Goal: Information Seeking & Learning: Learn about a topic

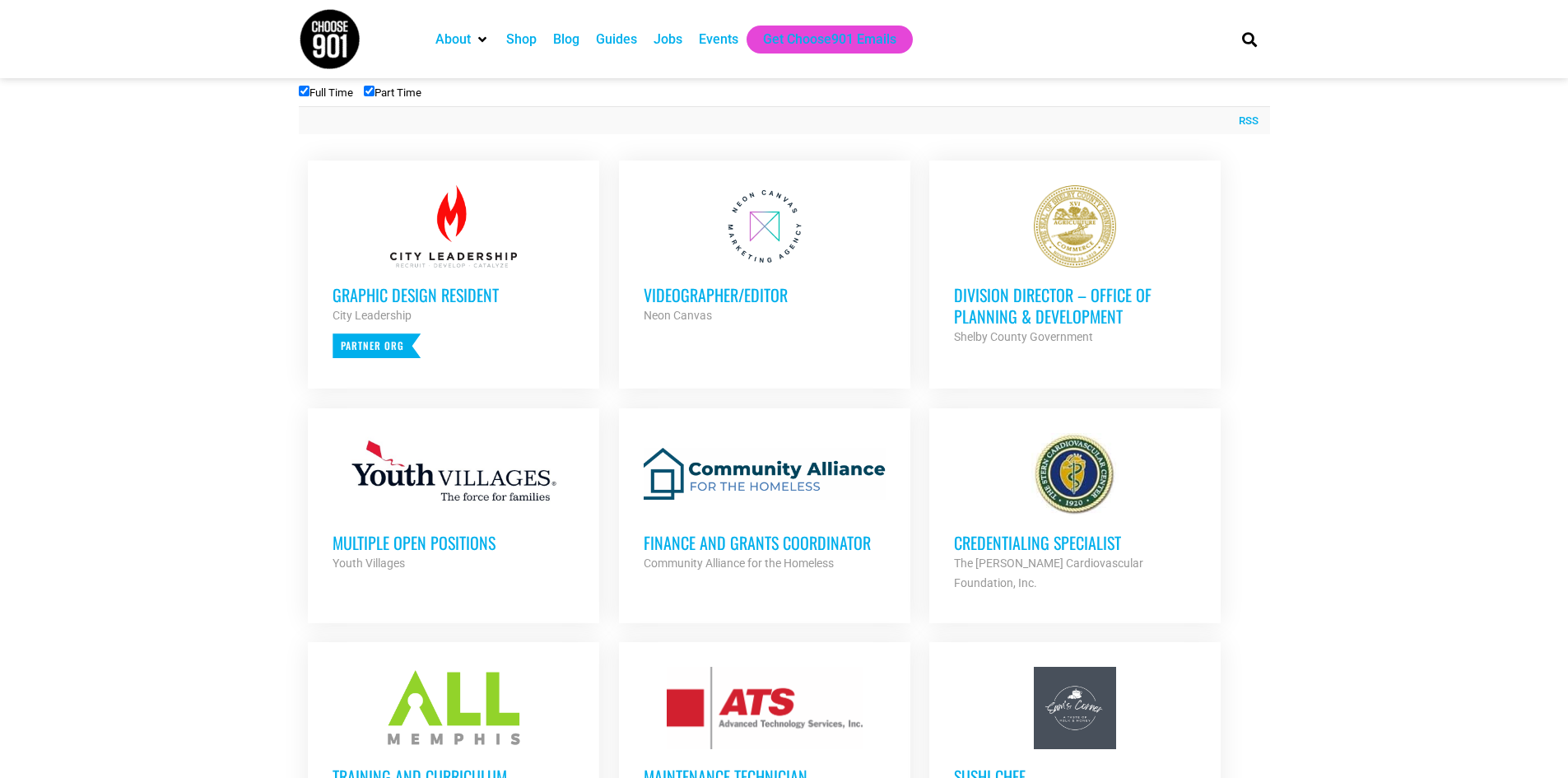
scroll to position [658, 0]
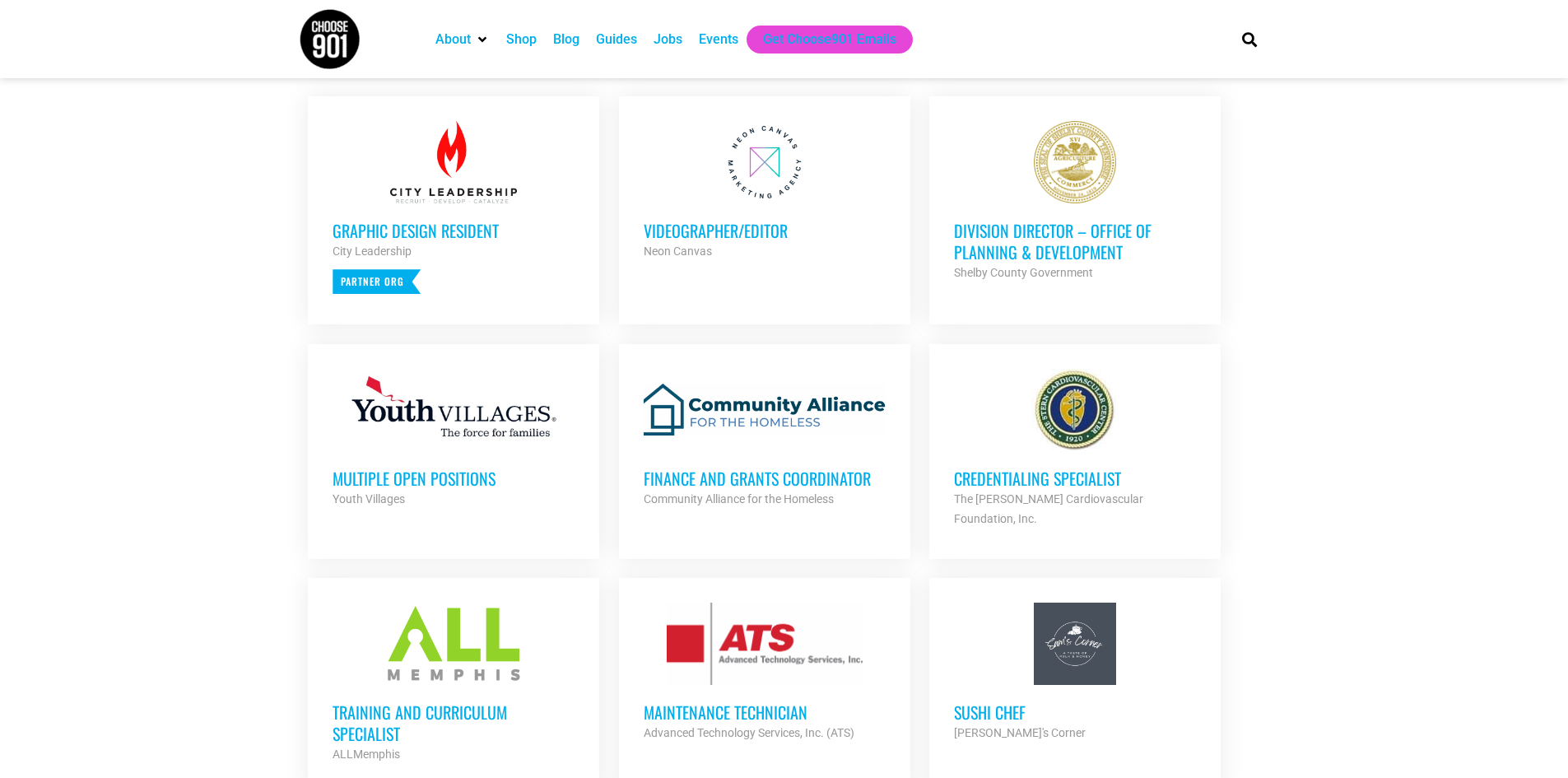
click at [997, 478] on h3 "Credentialing Specialist" at bounding box center [1075, 478] width 242 height 21
click at [336, 482] on h3 "Multiple Open Positions" at bounding box center [453, 478] width 242 height 21
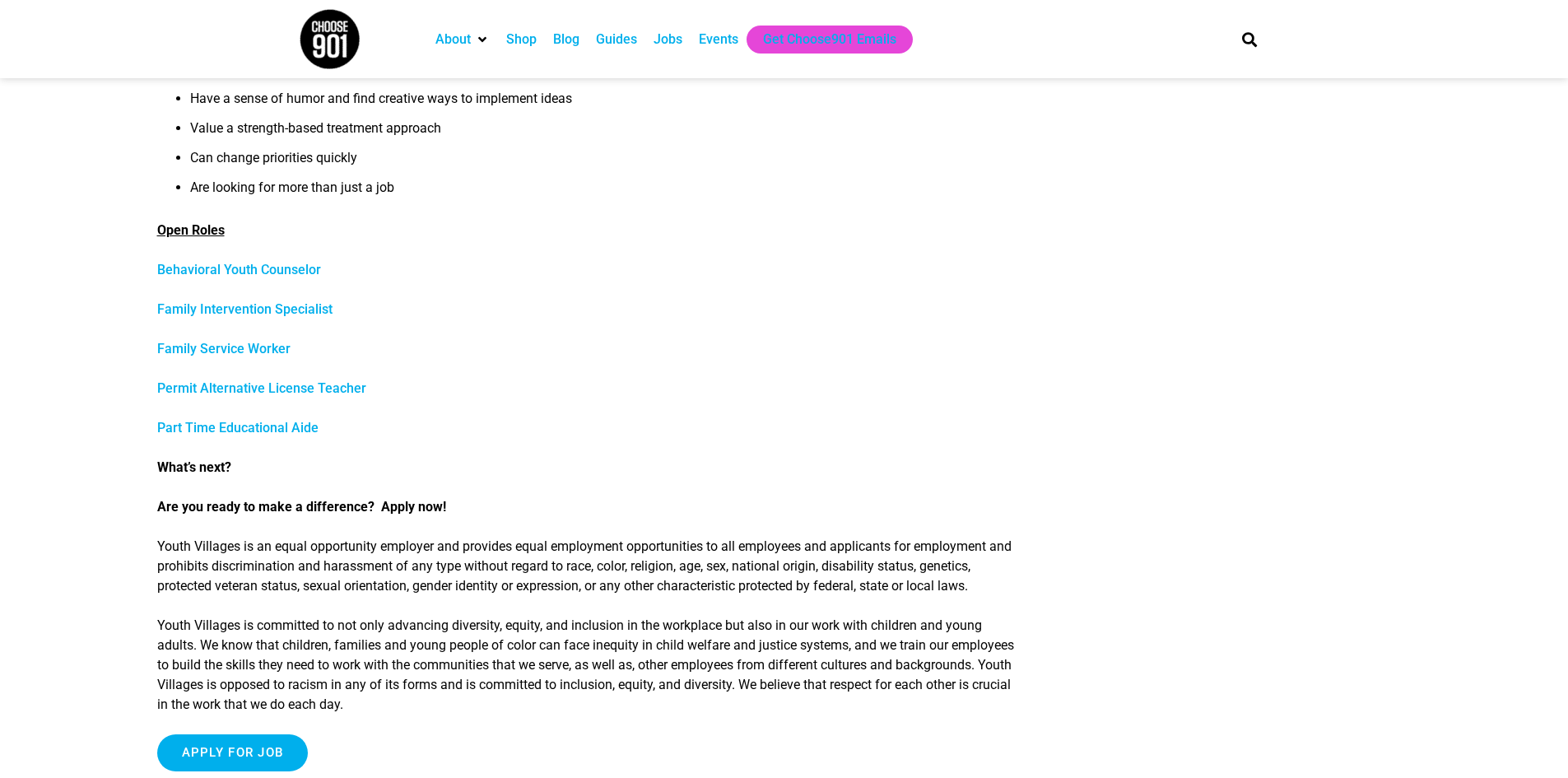
scroll to position [658, 0]
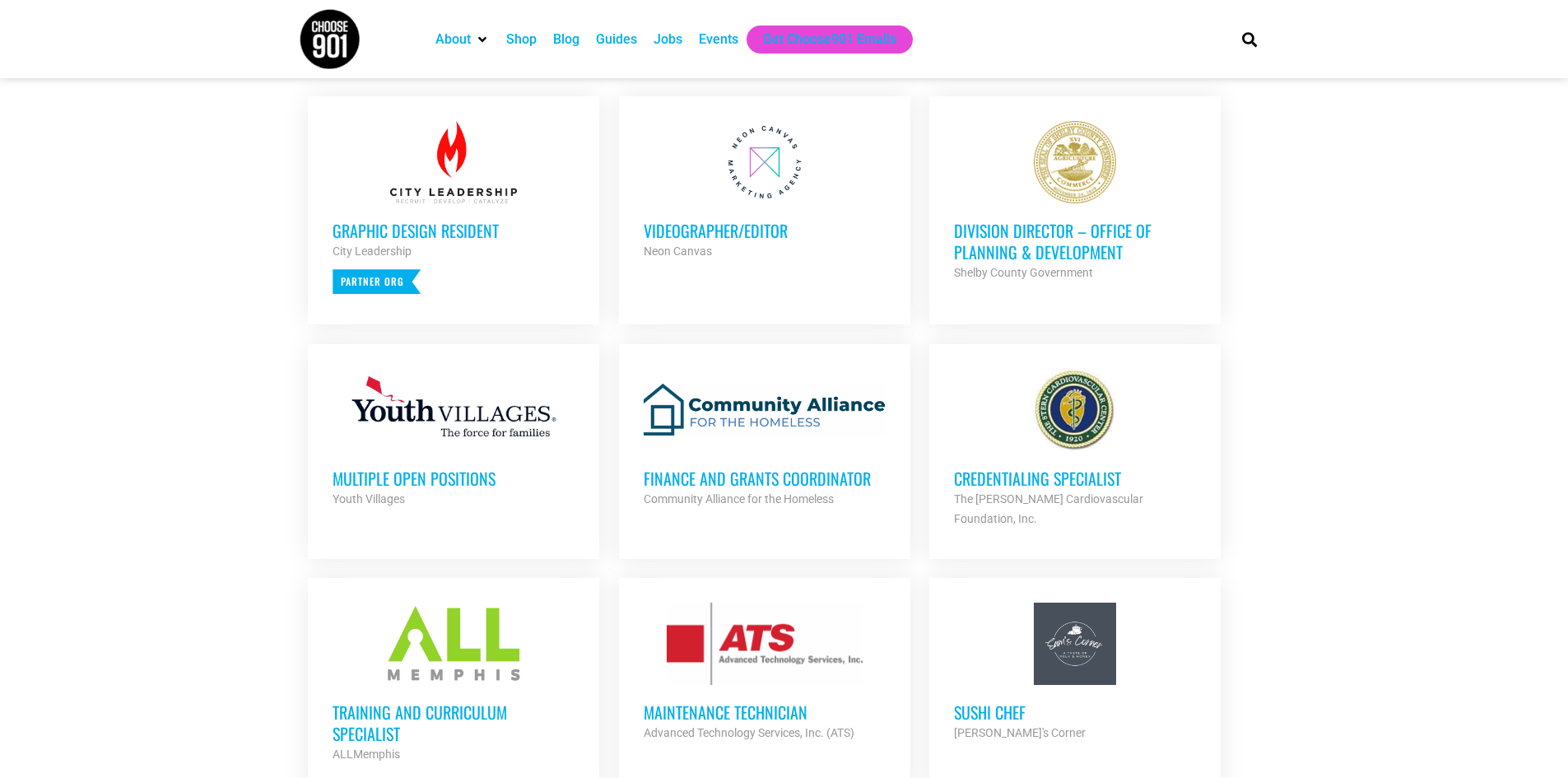
click at [779, 470] on h3 "Finance and Grants Coordinator" at bounding box center [765, 478] width 242 height 21
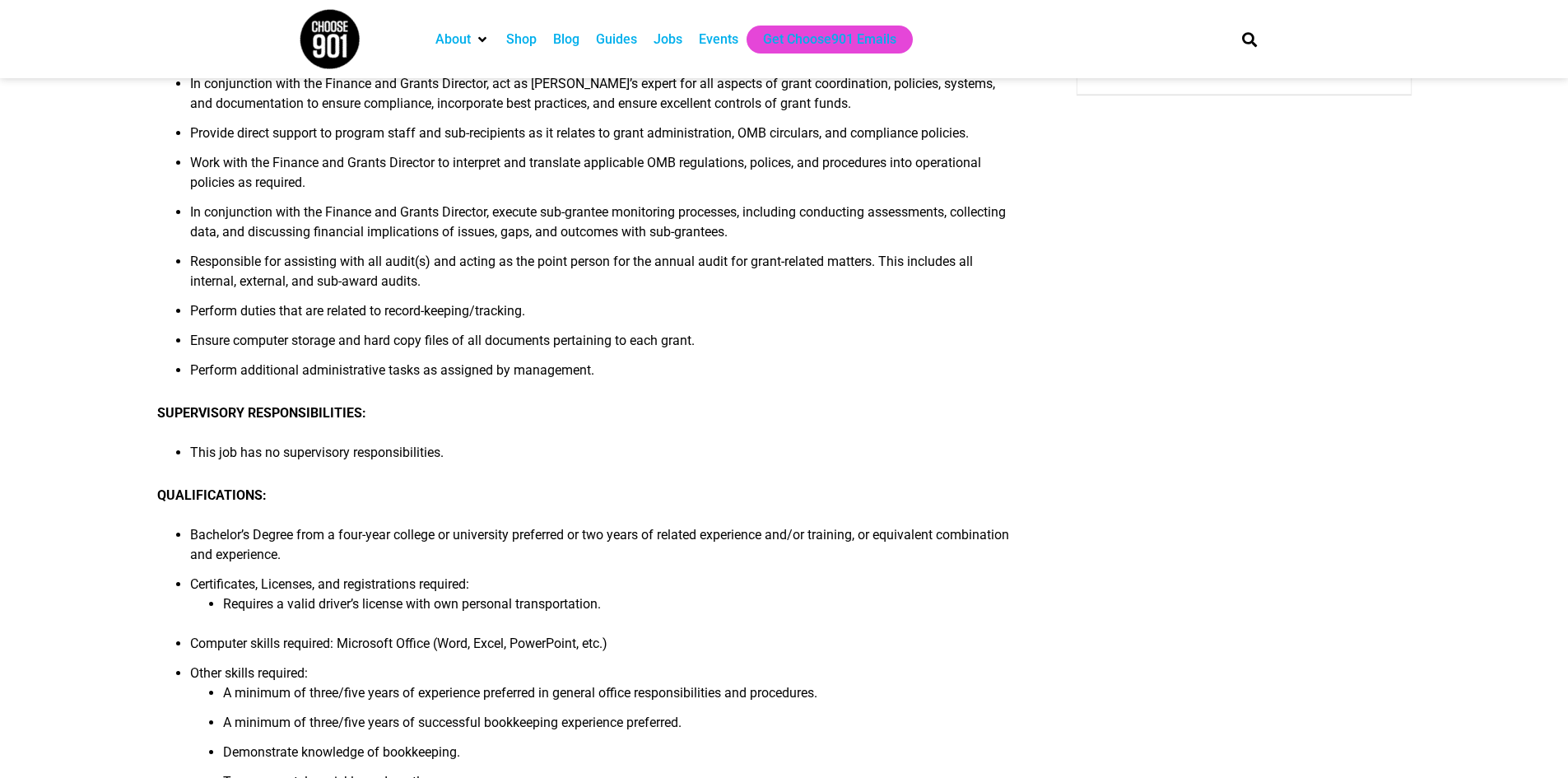
scroll to position [412, 0]
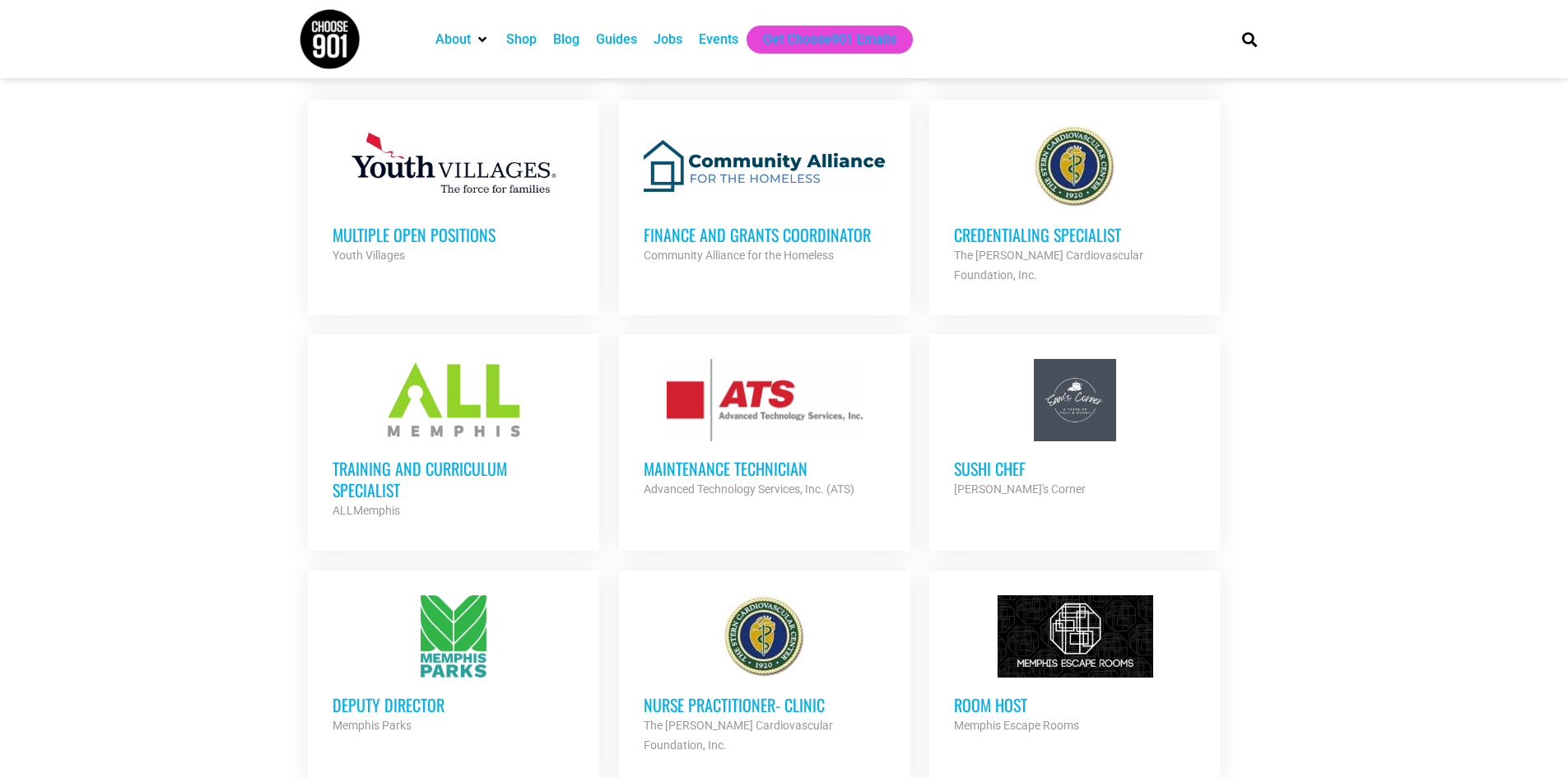
scroll to position [905, 0]
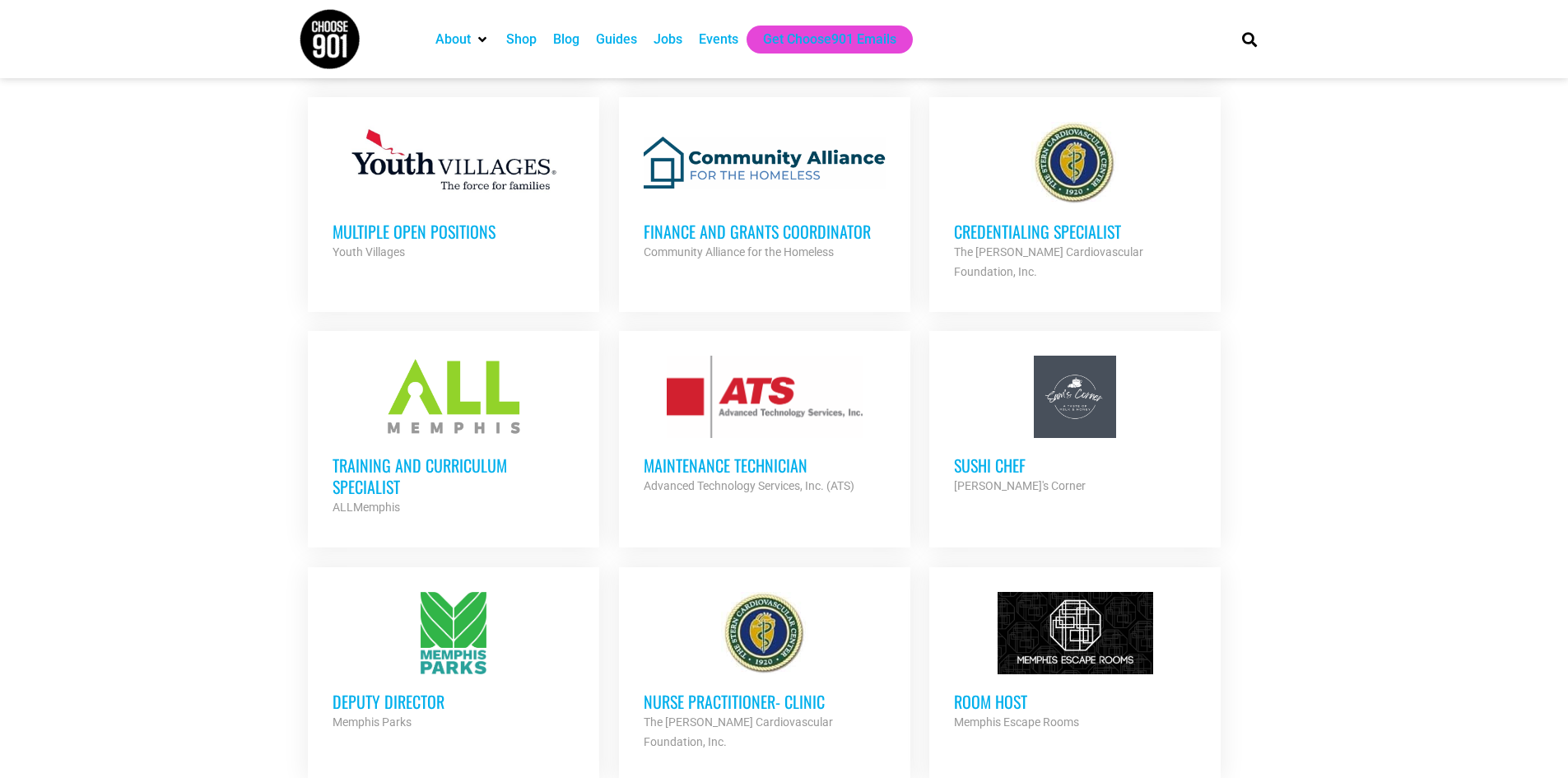
click at [446, 454] on h3 "Training and Curriculum Specialist" at bounding box center [453, 475] width 242 height 42
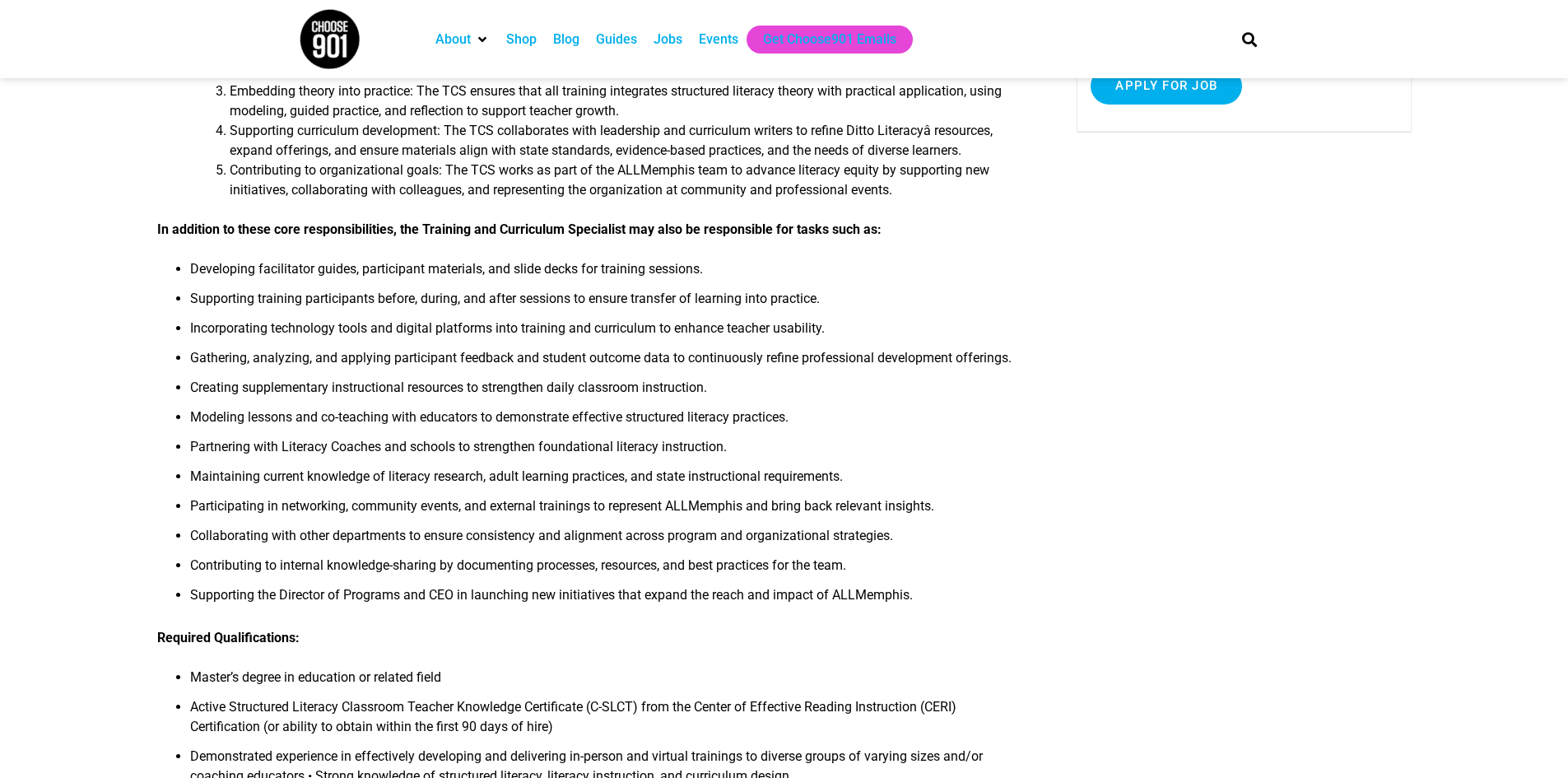
scroll to position [577, 0]
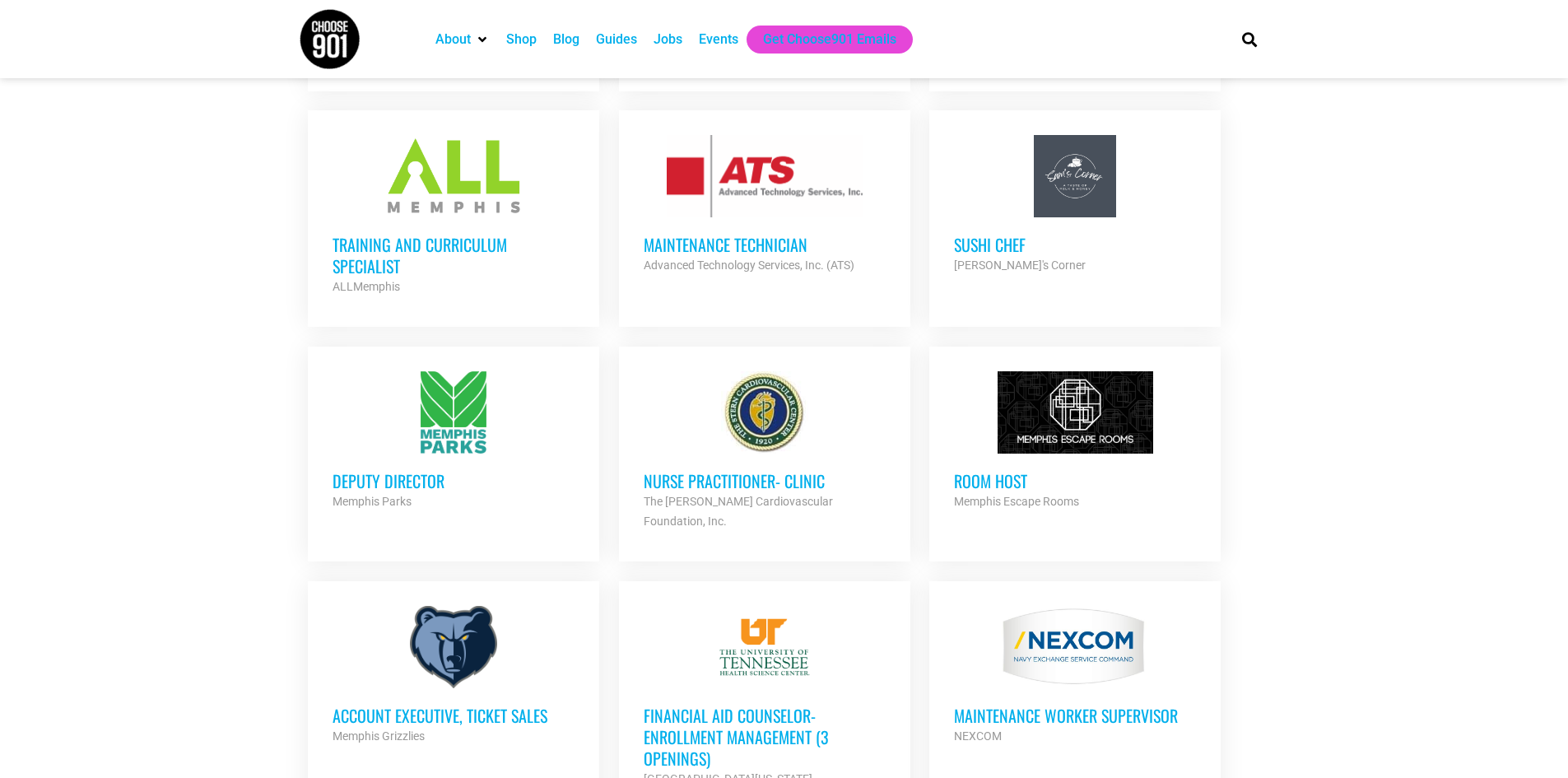
scroll to position [1152, 0]
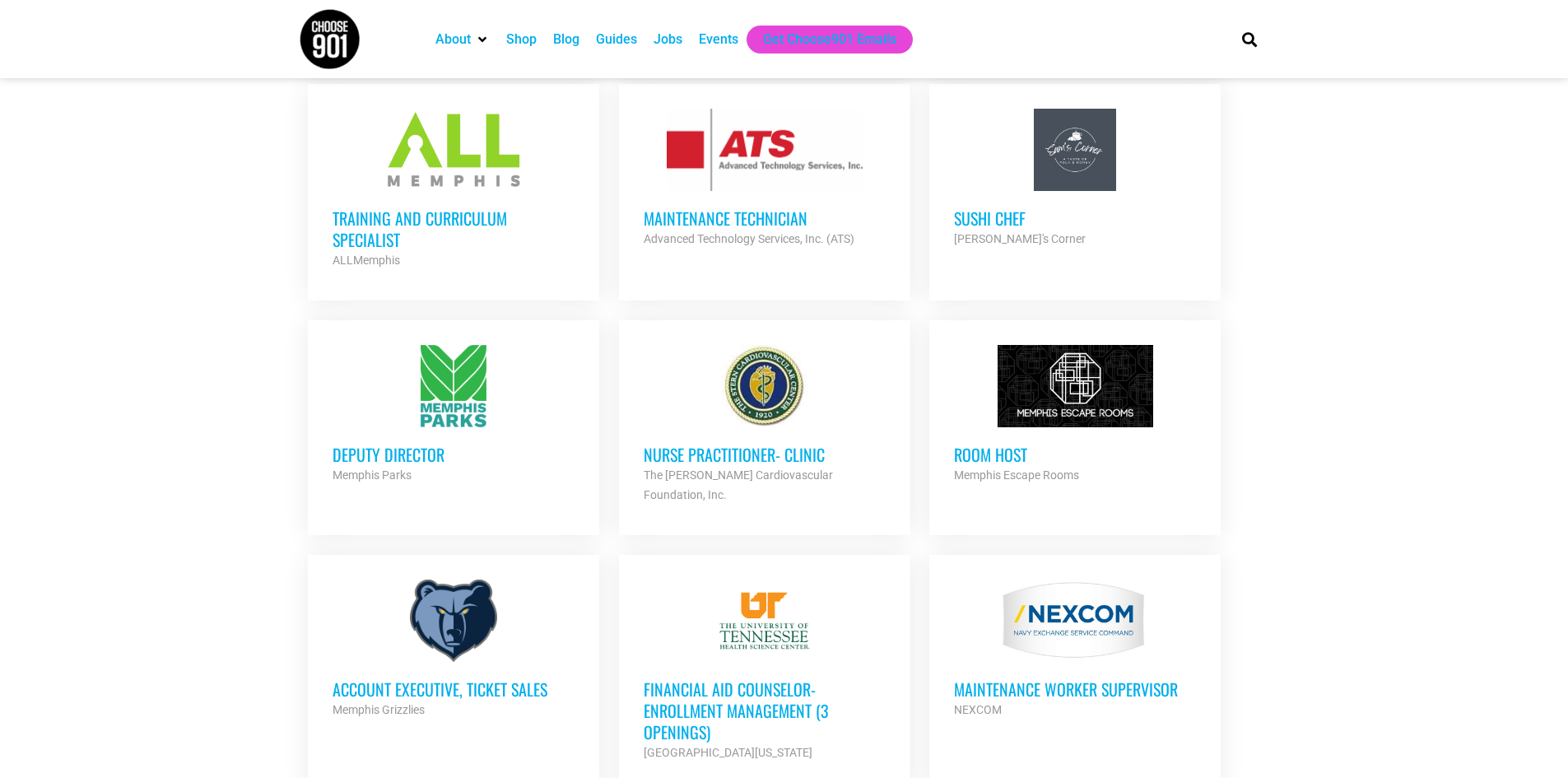
click at [1043, 427] on div "Room Host Memphis Escape Rooms Partner Org" at bounding box center [1075, 456] width 242 height 58
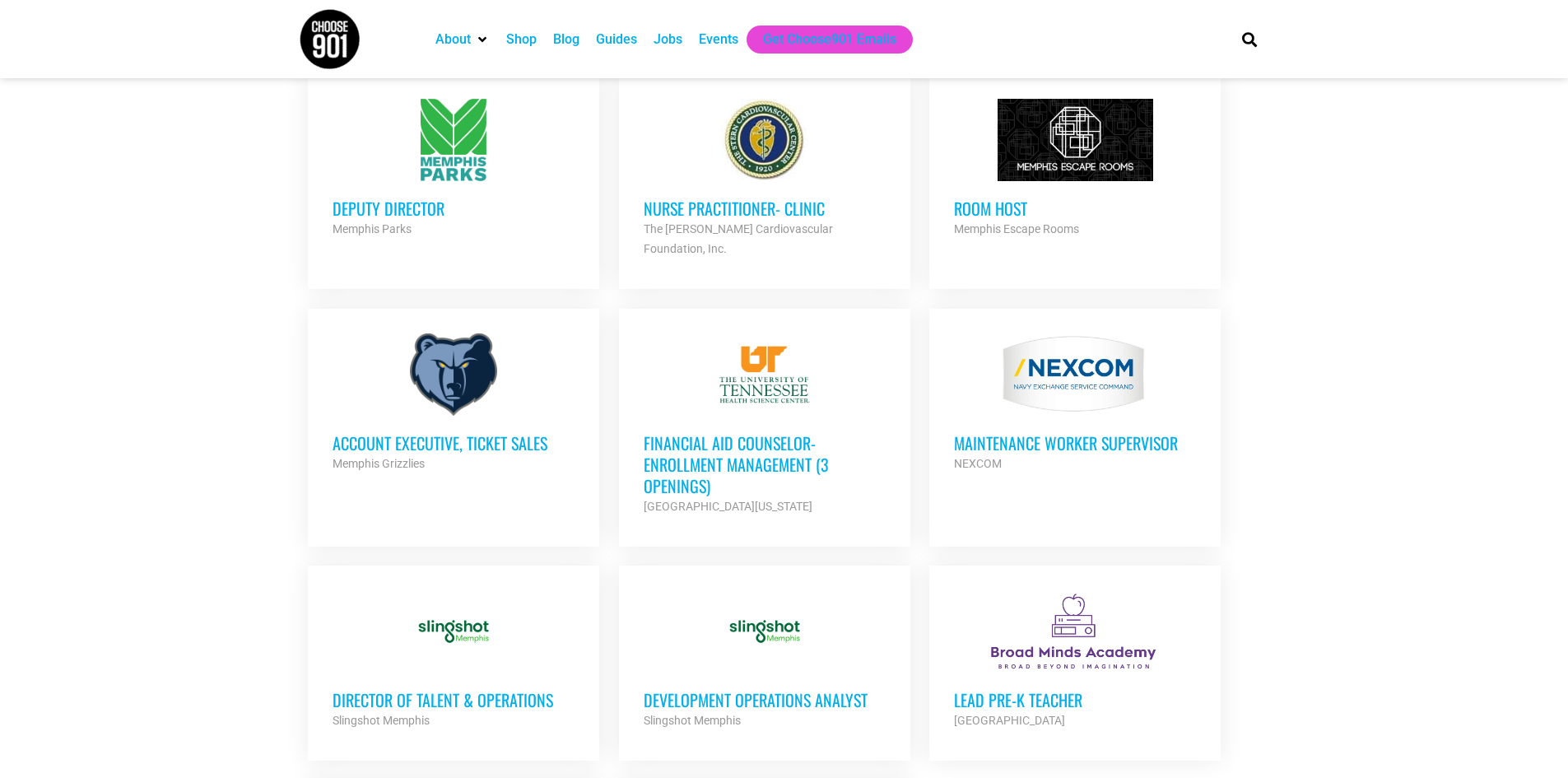
scroll to position [1399, 0]
click at [348, 368] on div at bounding box center [453, 373] width 242 height 82
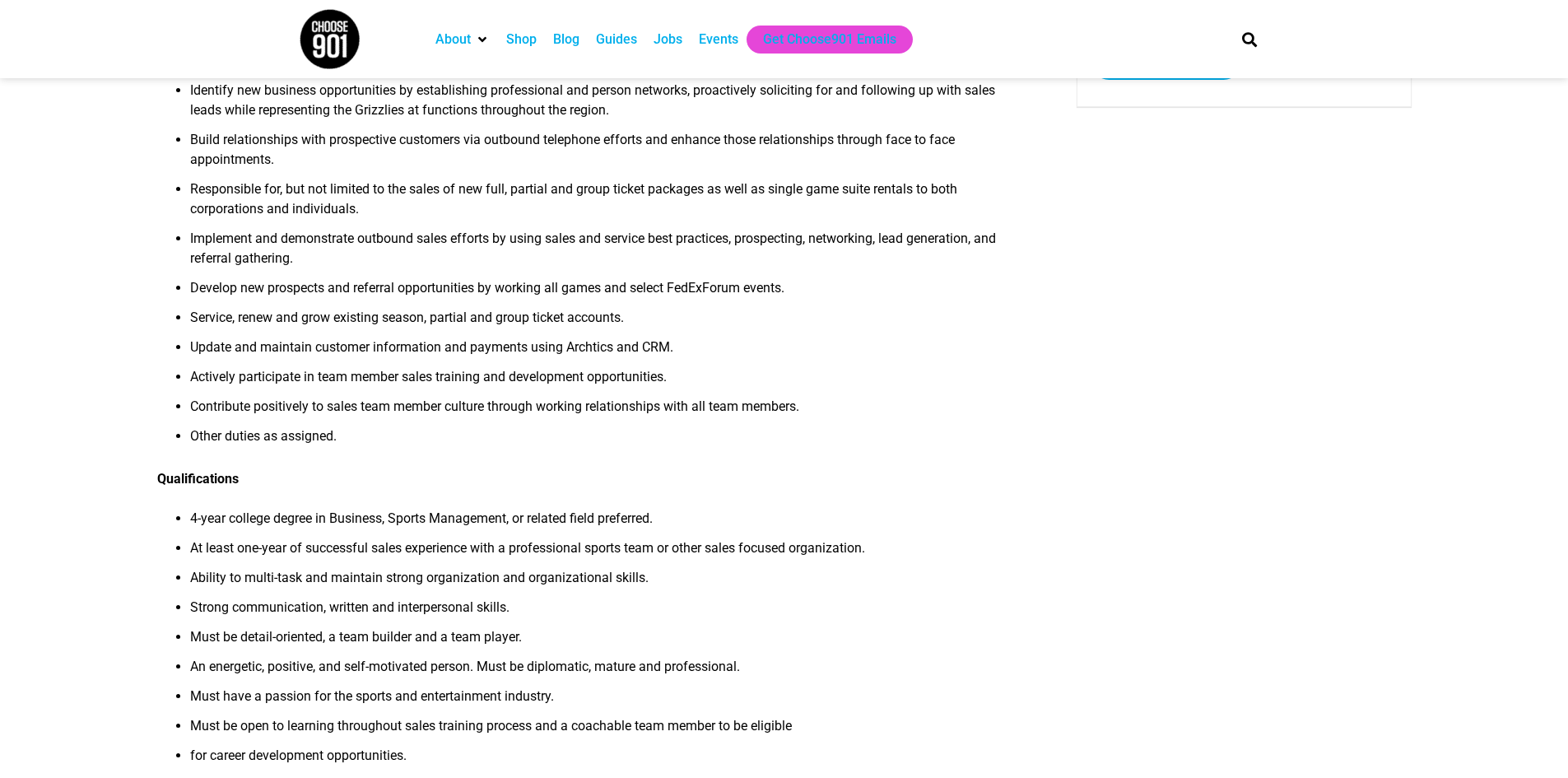
scroll to position [494, 0]
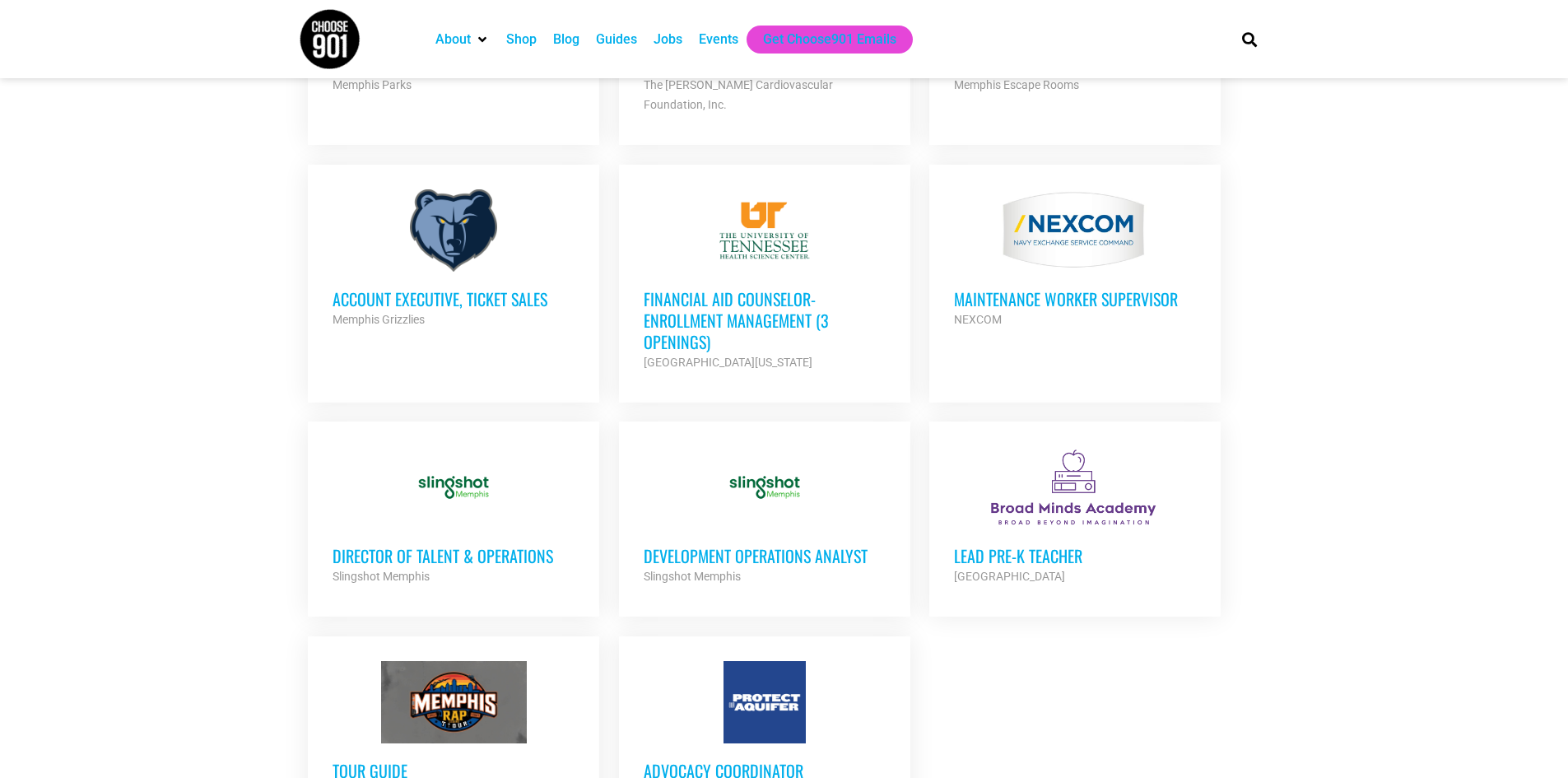
scroll to position [1564, 0]
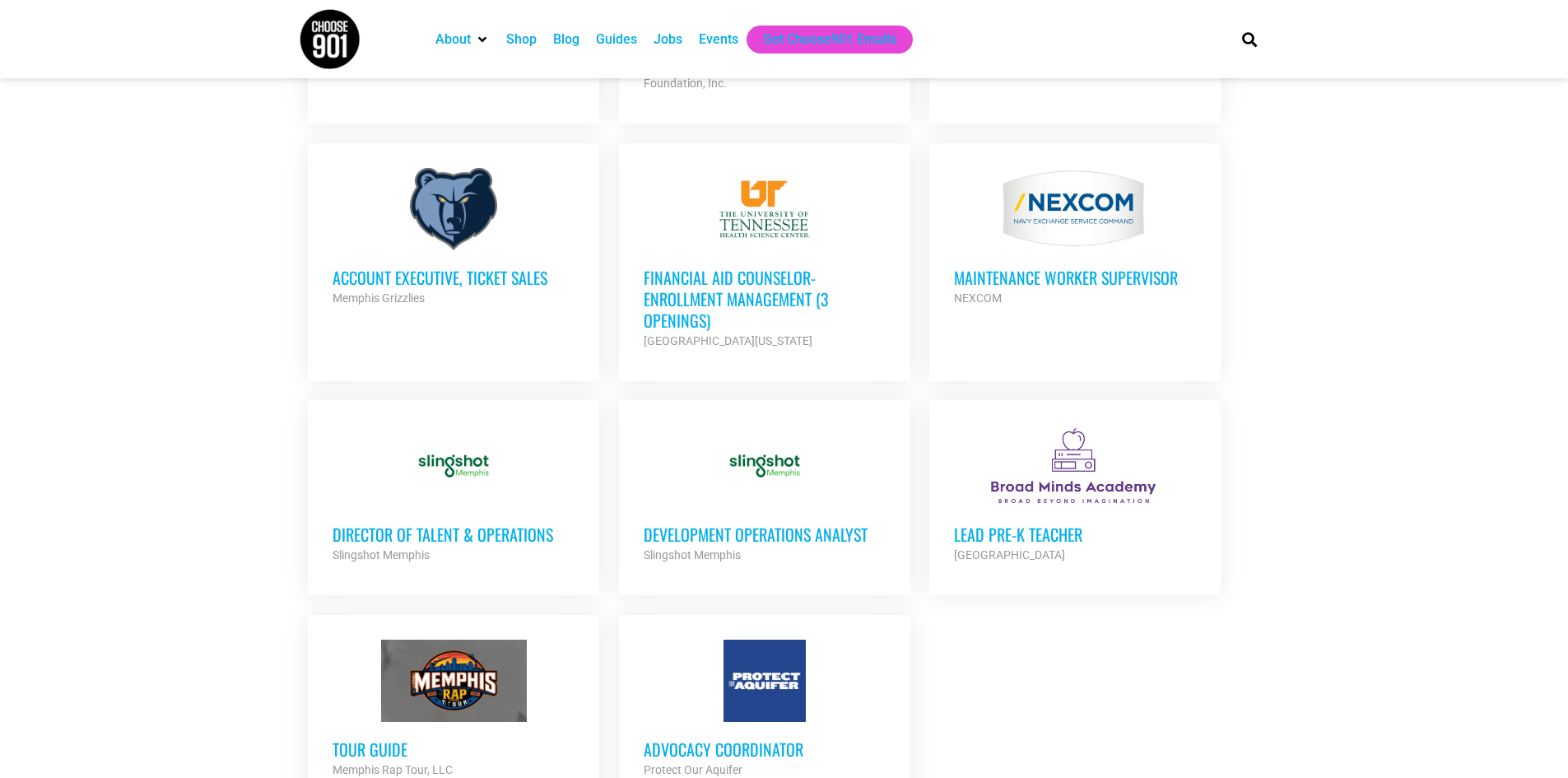
click at [550, 523] on h3 "Director of Talent & Operations" at bounding box center [453, 534] width 242 height 21
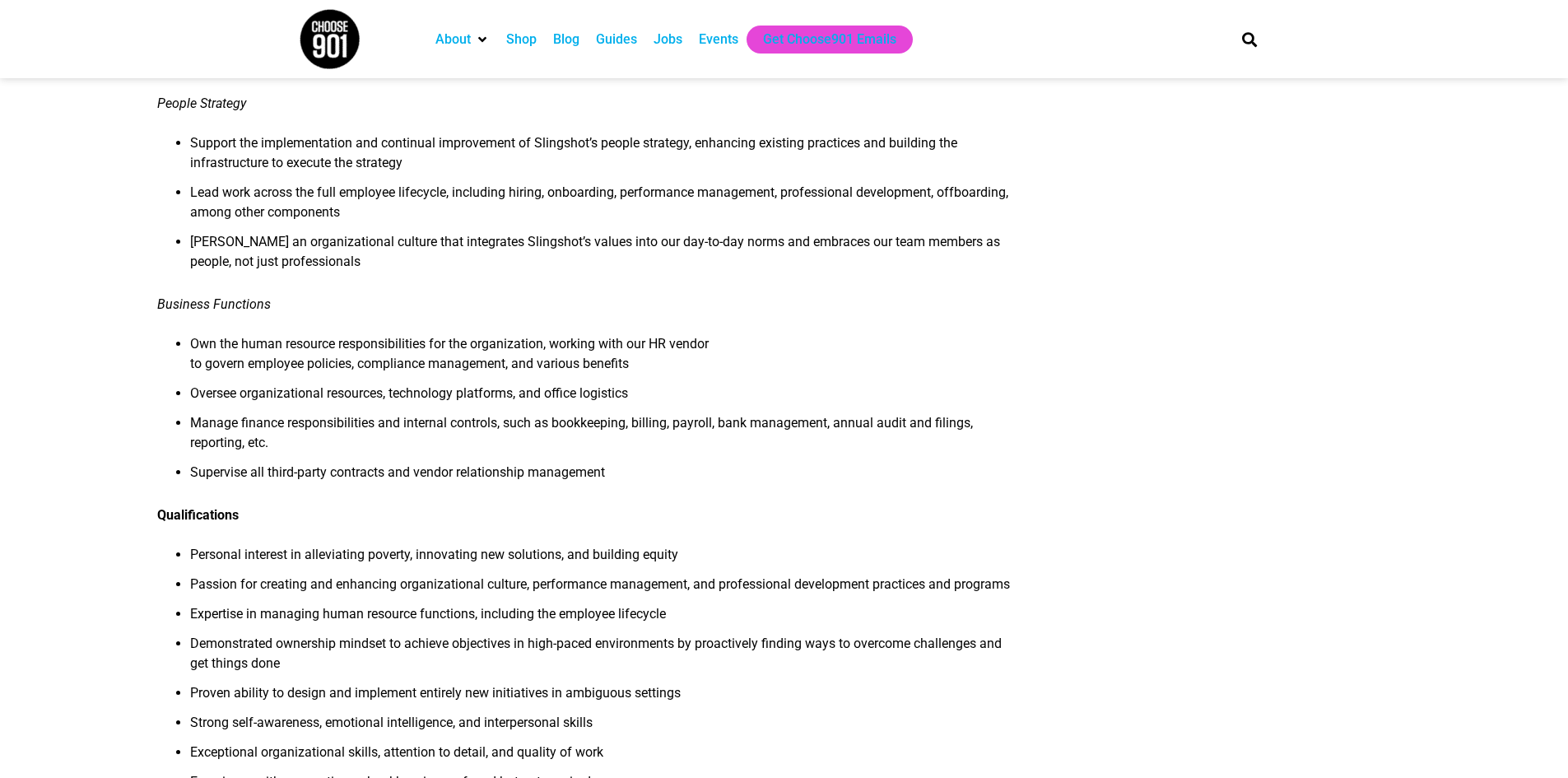
scroll to position [823, 0]
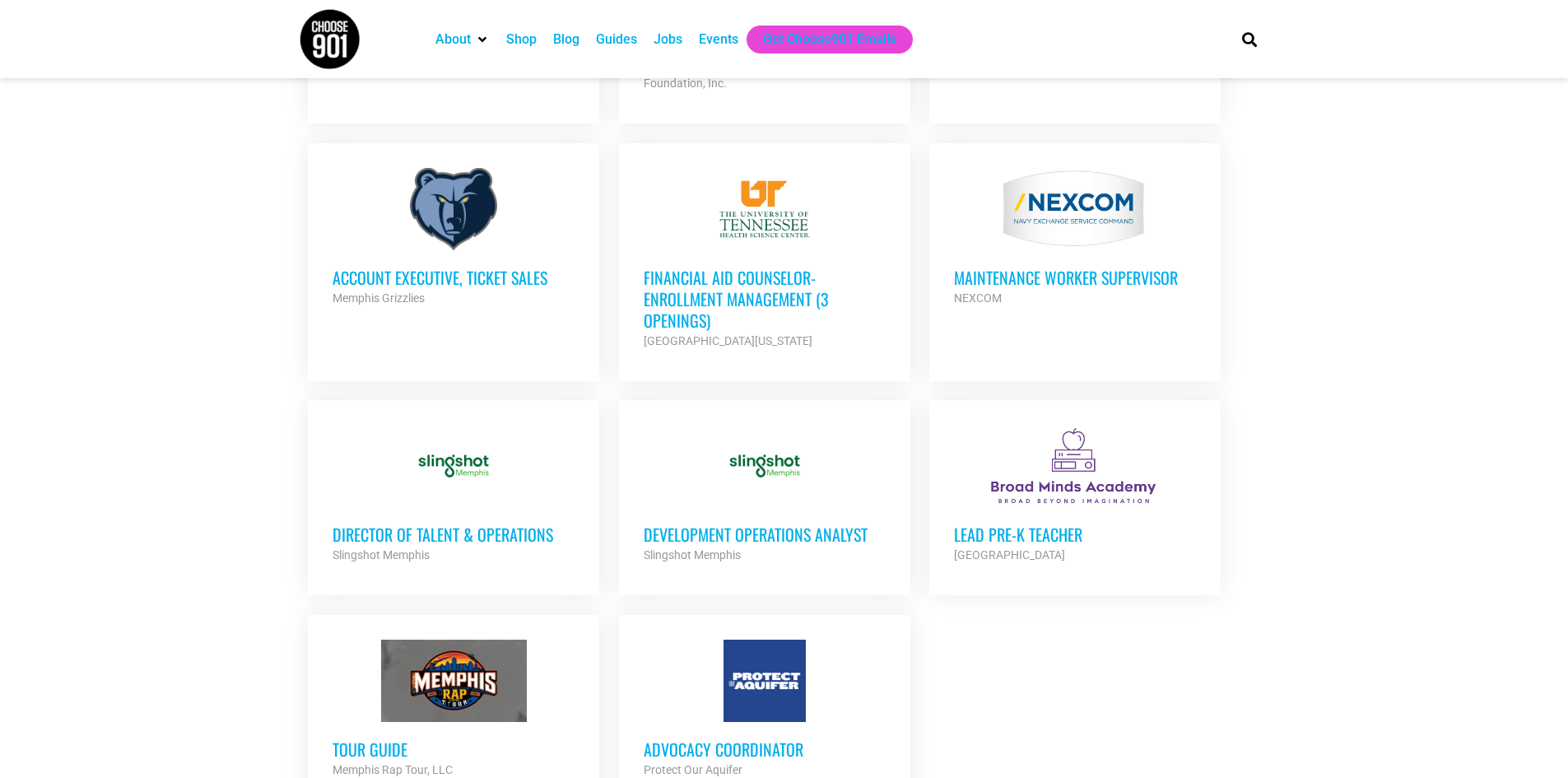
click at [486, 523] on h3 "Director of Talent & Operations" at bounding box center [453, 534] width 242 height 21
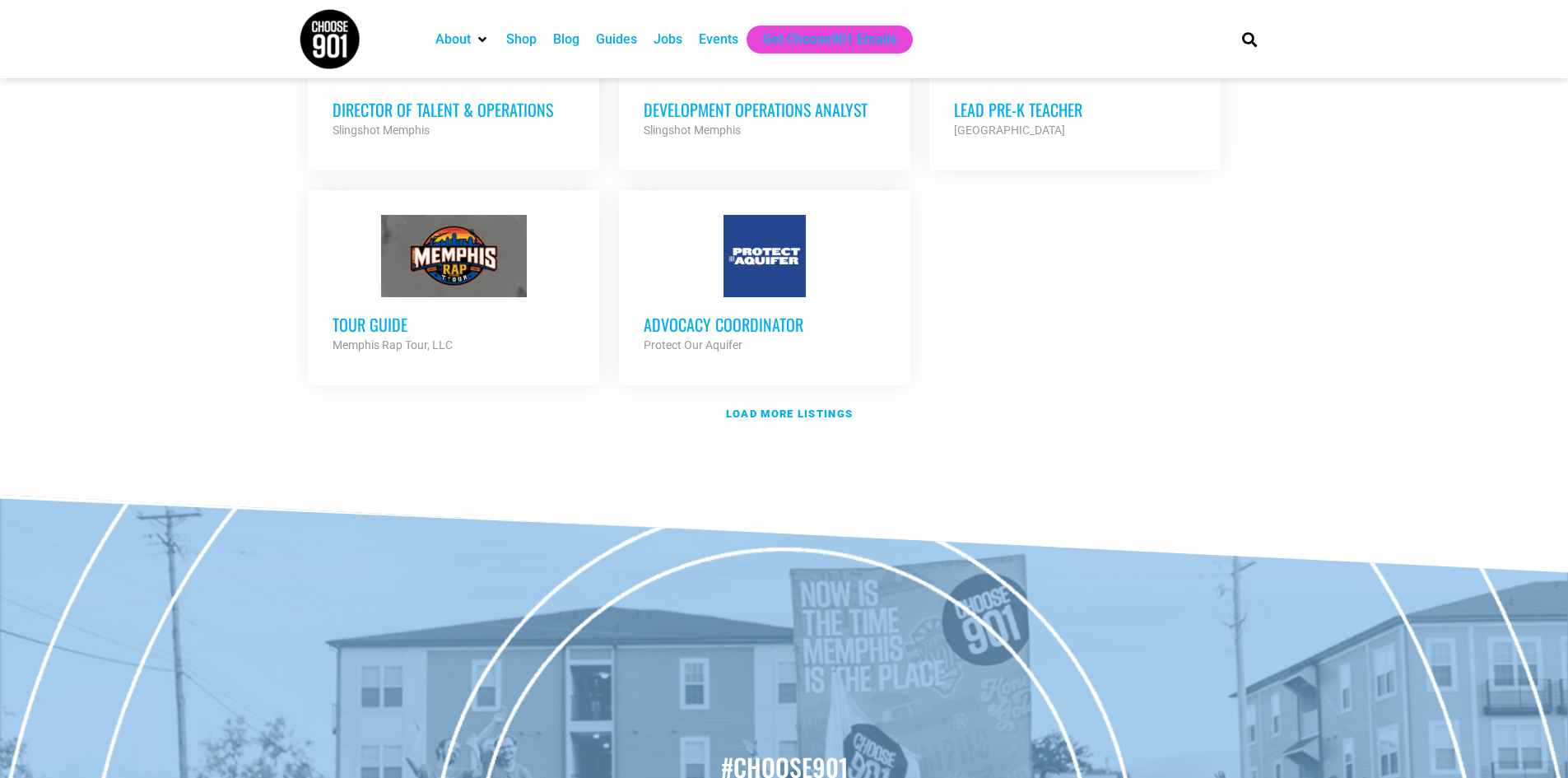
scroll to position [1893, 0]
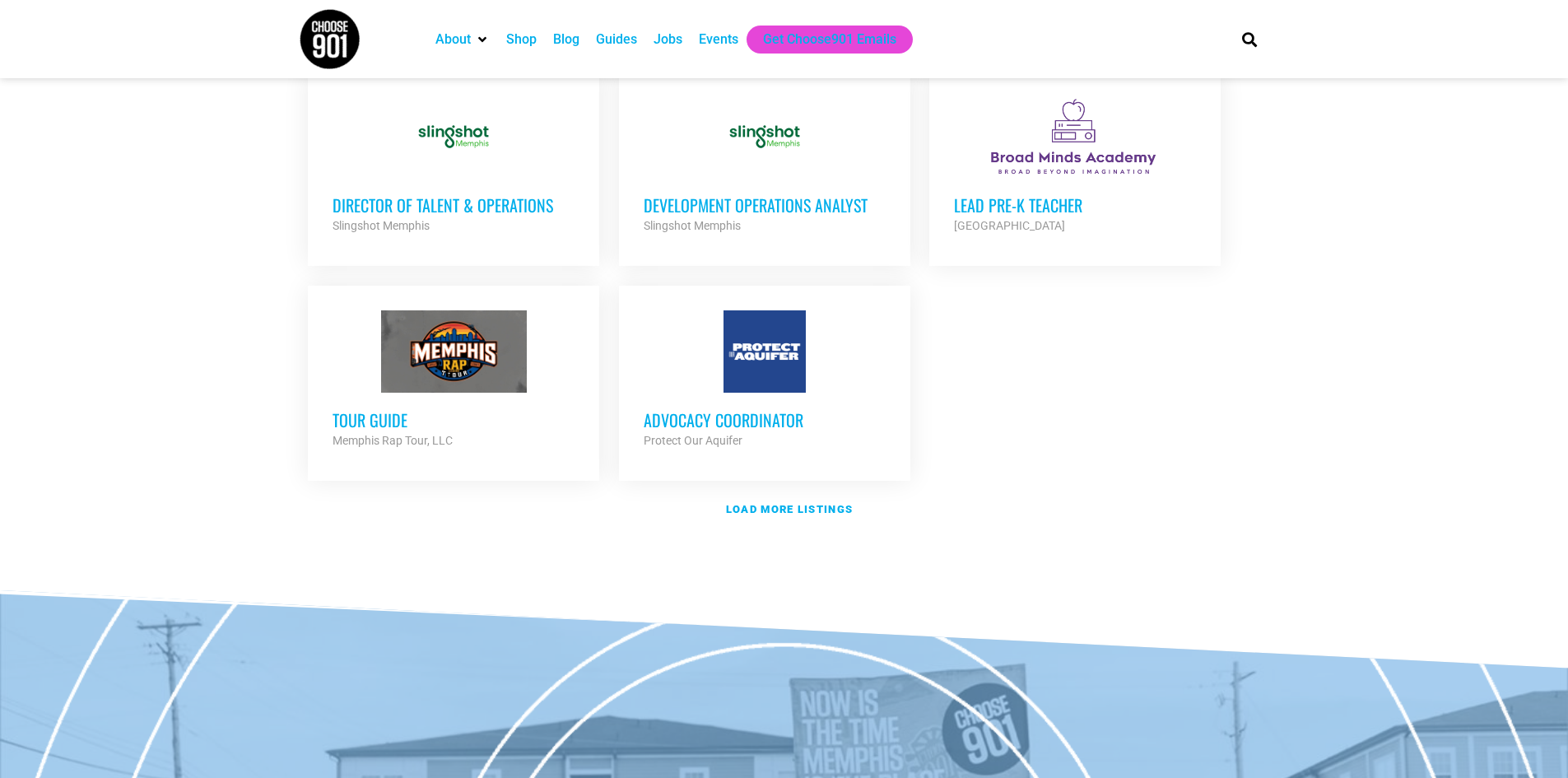
click at [774, 409] on h3 "Advocacy Coordinator" at bounding box center [765, 419] width 242 height 21
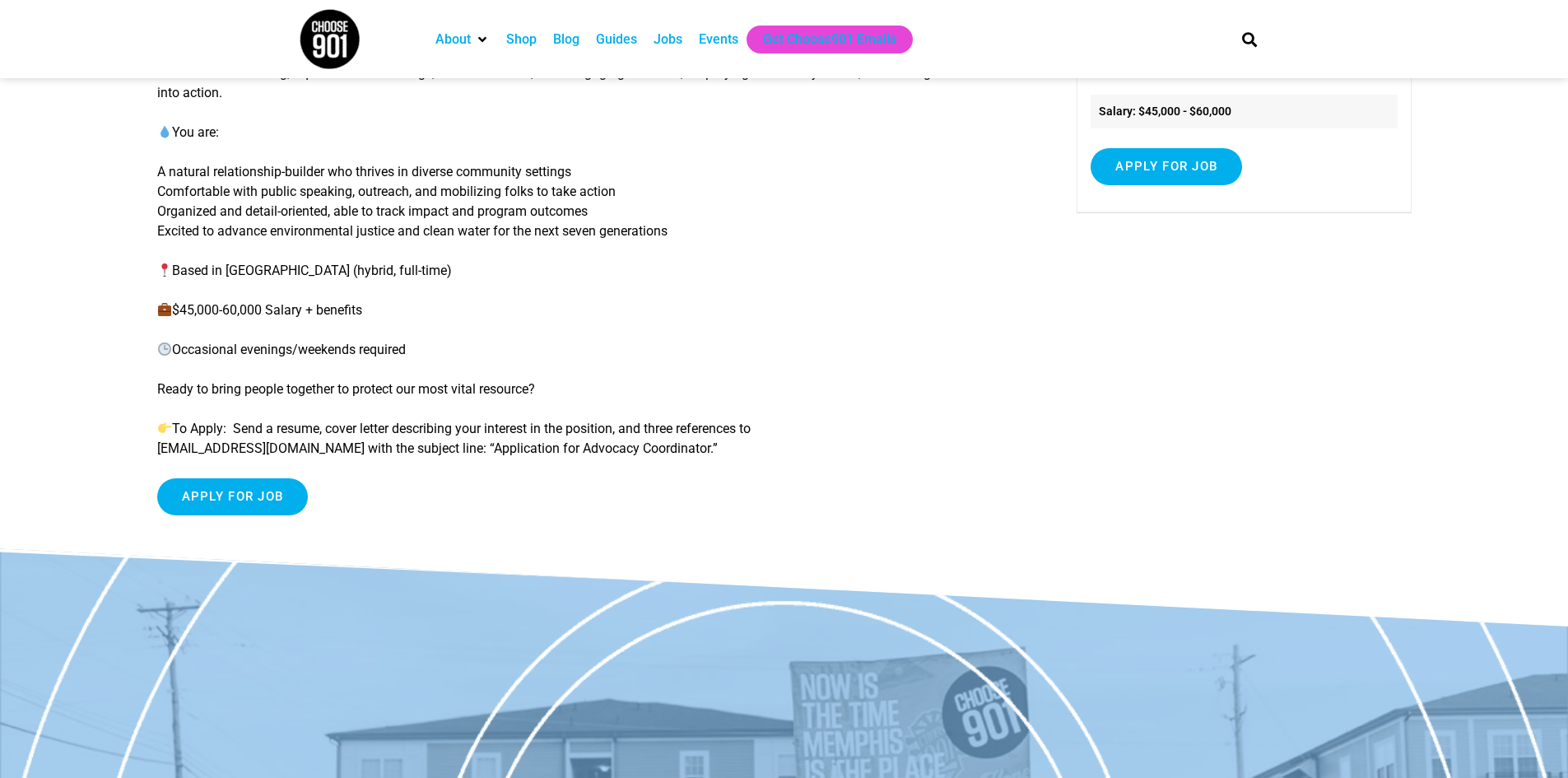
scroll to position [82, 0]
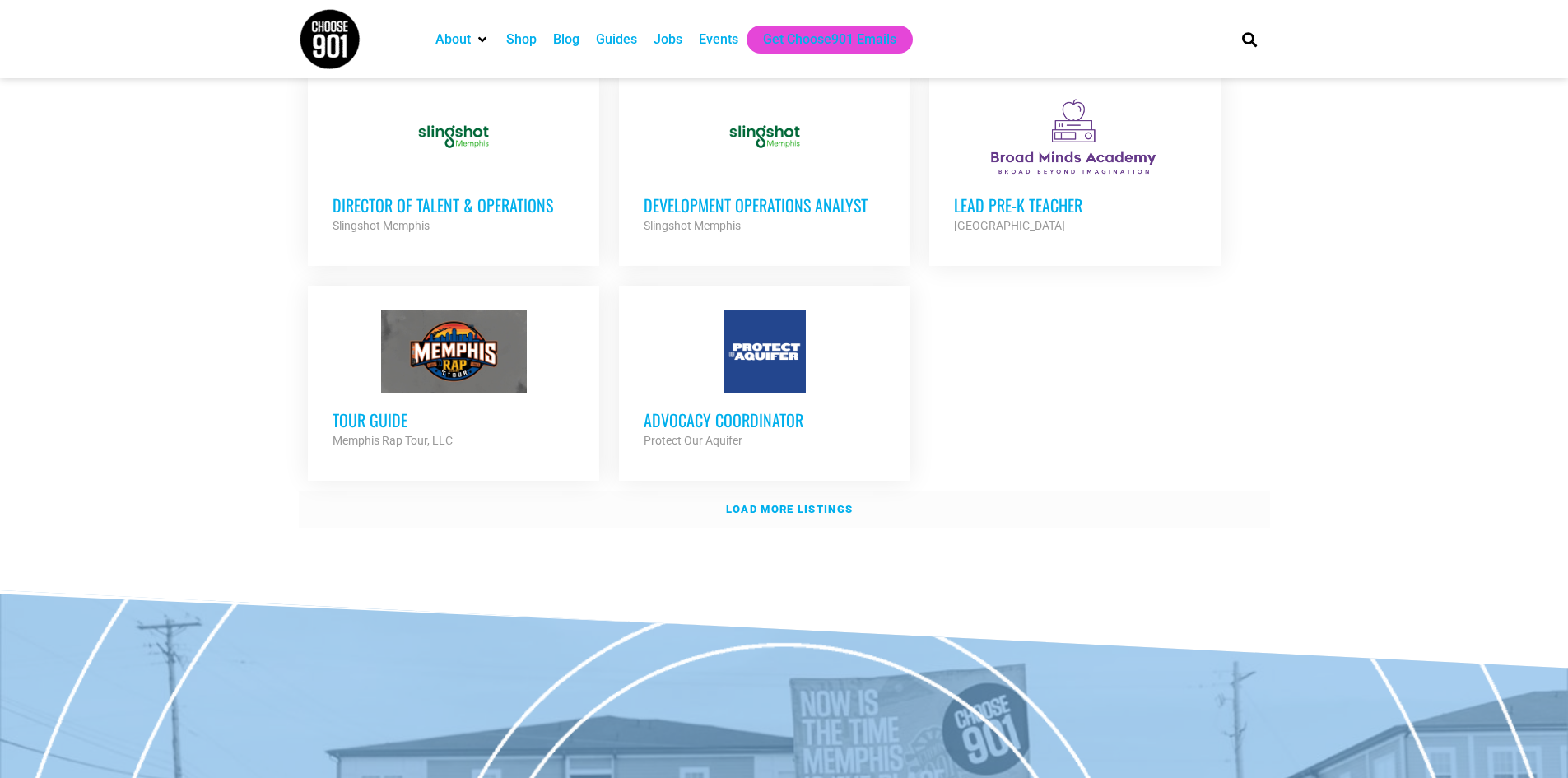
scroll to position [1893, 0]
click at [844, 491] on link "Load more listings" at bounding box center [784, 509] width 971 height 38
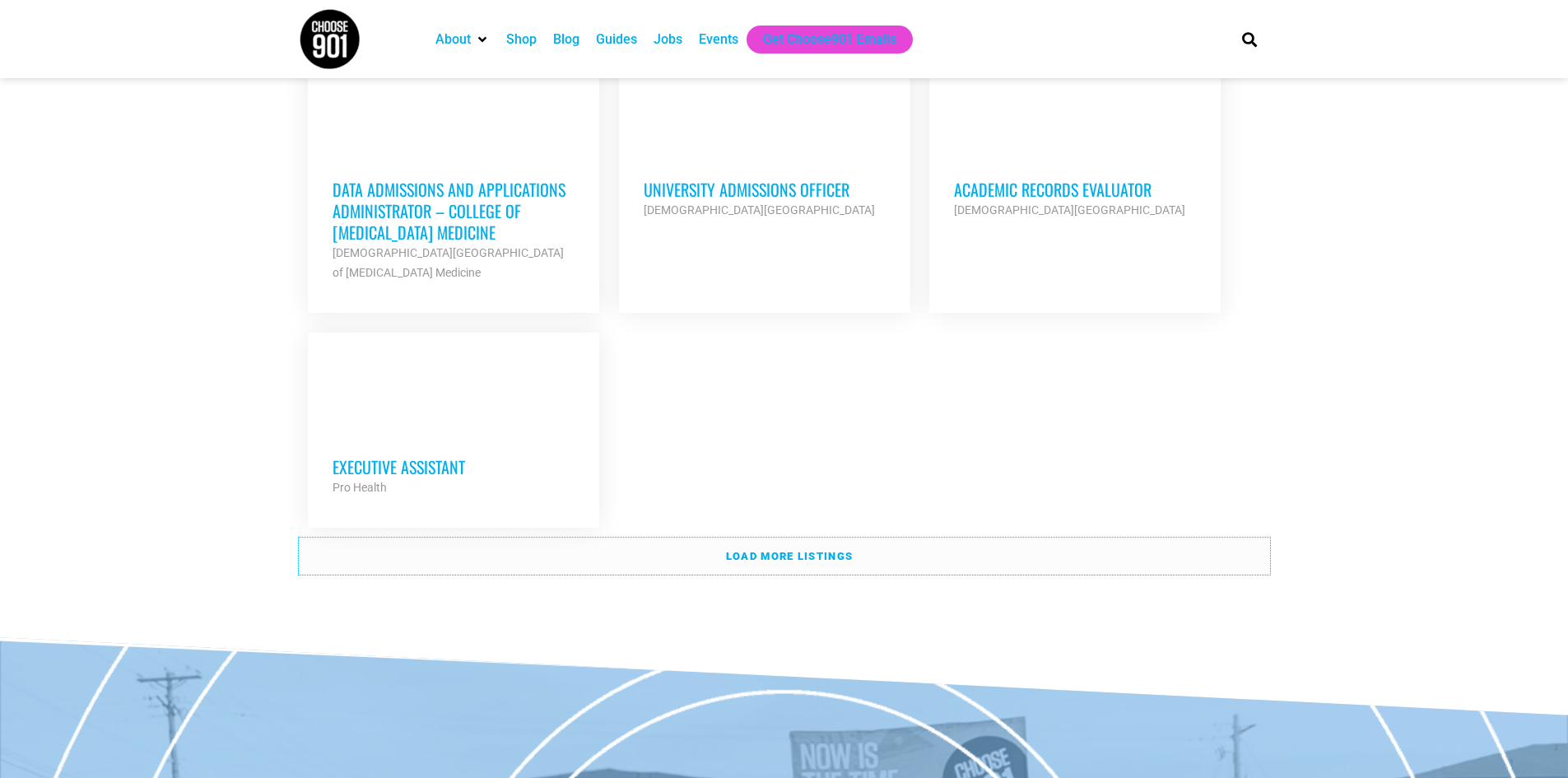
scroll to position [3539, 0]
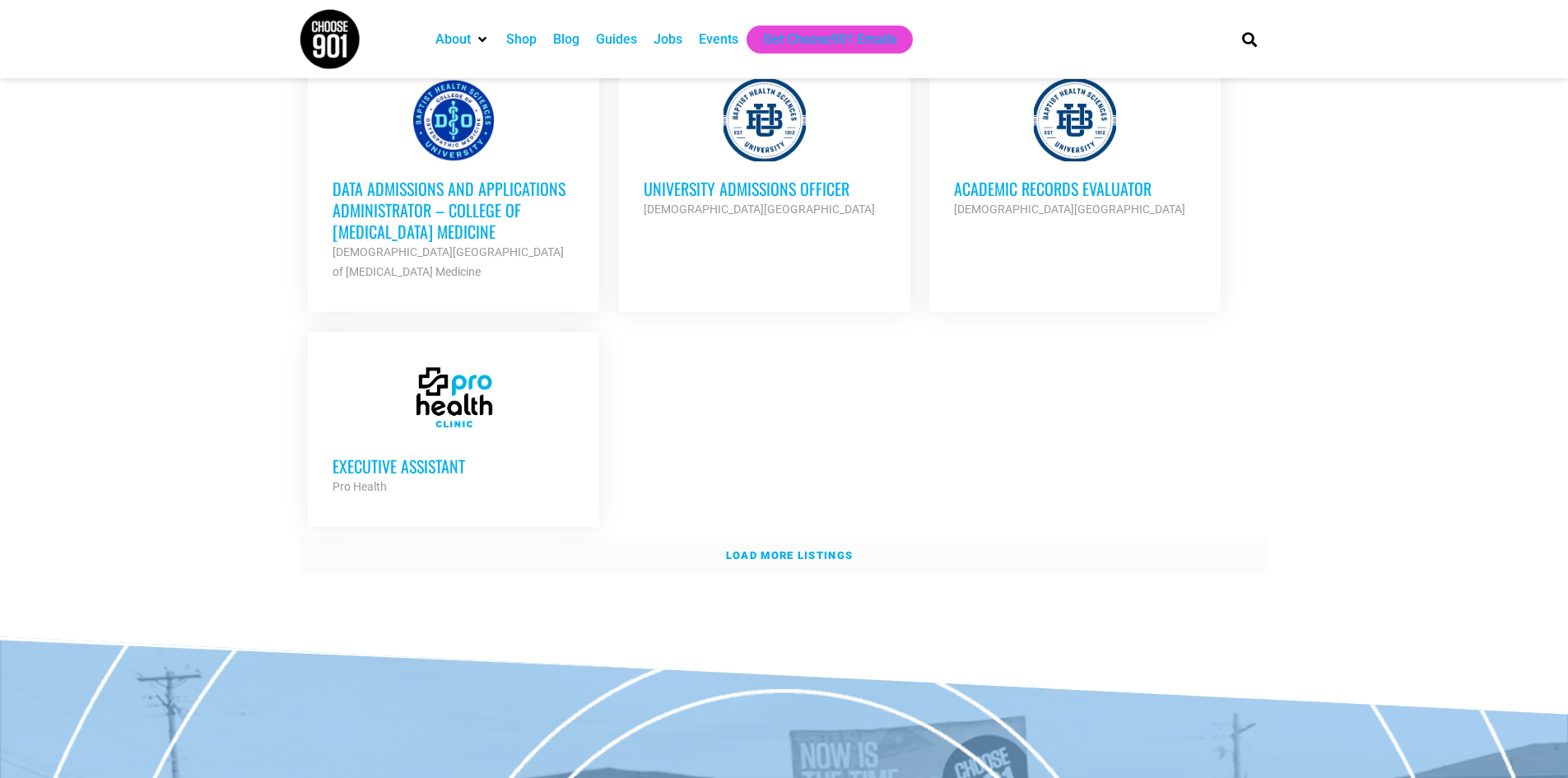
click at [819, 537] on link "Load more listings" at bounding box center [784, 555] width 971 height 38
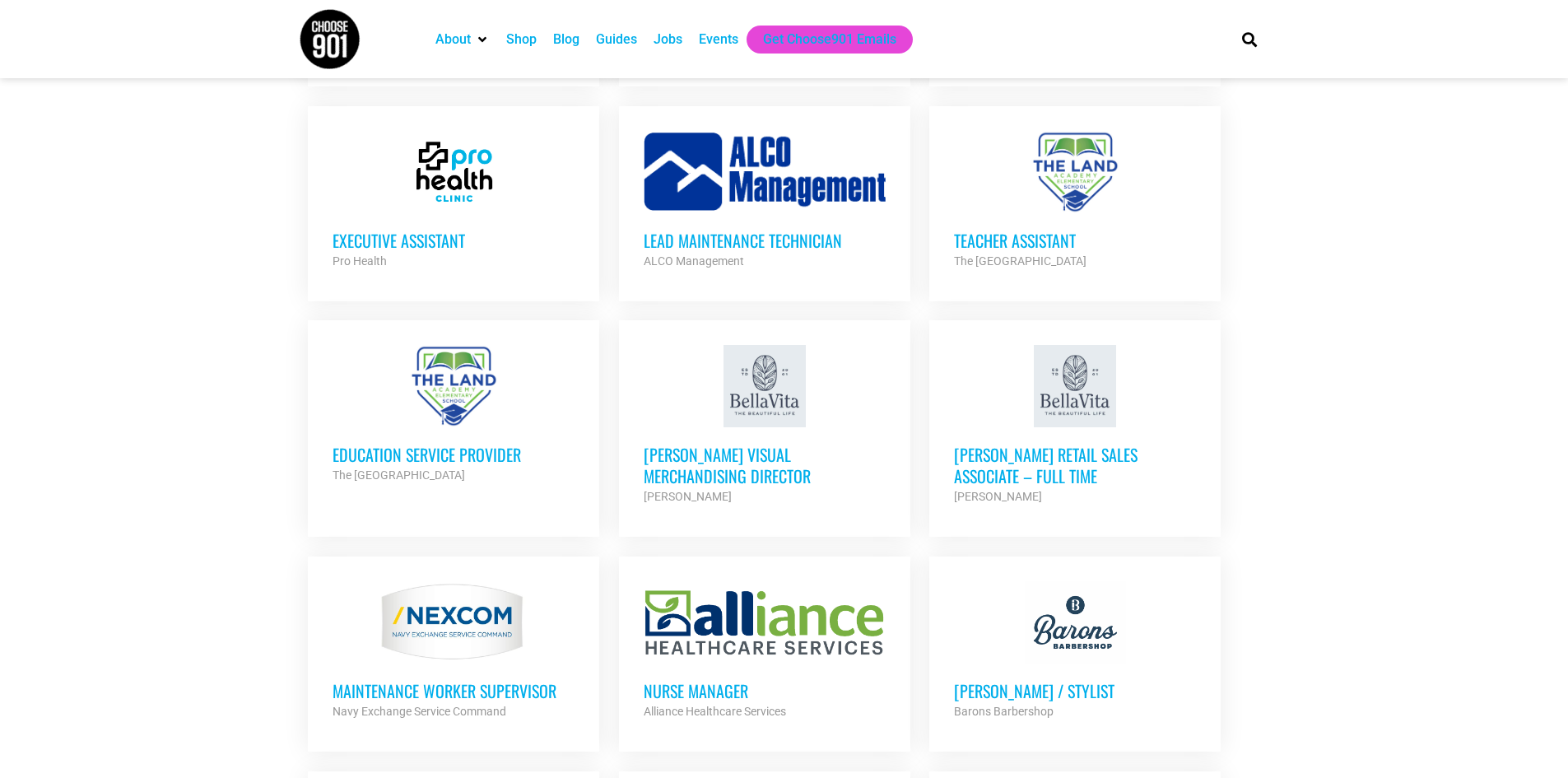
scroll to position [3786, 0]
